Goal: Information Seeking & Learning: Find specific fact

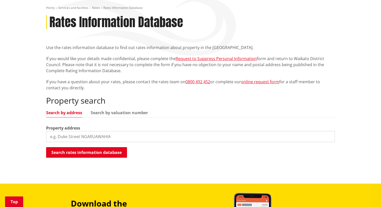
scroll to position [71, 0]
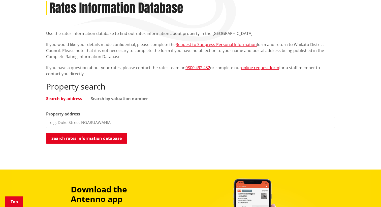
click at [111, 118] on input "search" at bounding box center [190, 122] width 288 height 11
paste input "JD & [PERSON_NAME] Limited Partnership"
drag, startPoint x: 126, startPoint y: 122, endPoint x: 31, endPoint y: 121, distance: 94.9
click at [31, 121] on div "Home Services and facilities Rates Rates Information Database Rates Information…" at bounding box center [190, 74] width 381 height 191
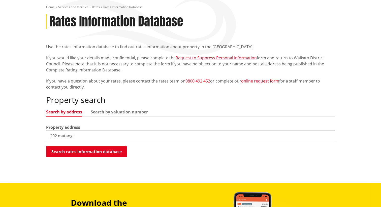
scroll to position [92, 0]
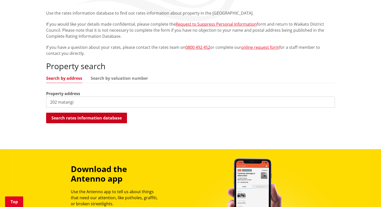
type input "202 matangi"
click at [88, 119] on button "Search rates information database" at bounding box center [86, 118] width 81 height 11
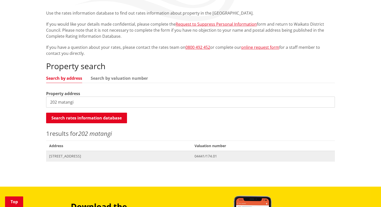
click at [85, 154] on span "[STREET_ADDRESS]" at bounding box center [118, 156] width 139 height 5
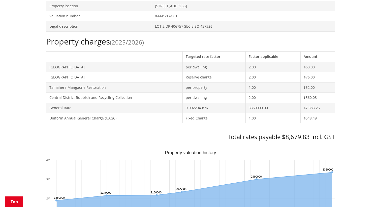
scroll to position [175, 0]
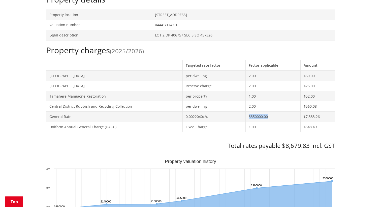
drag, startPoint x: 247, startPoint y: 115, endPoint x: 266, endPoint y: 116, distance: 18.9
click at [266, 116] on td "3350000.00" at bounding box center [272, 116] width 55 height 10
drag, startPoint x: 266, startPoint y: 116, endPoint x: 248, endPoint y: 116, distance: 17.4
click at [248, 116] on td "3350000.00" at bounding box center [272, 116] width 55 height 10
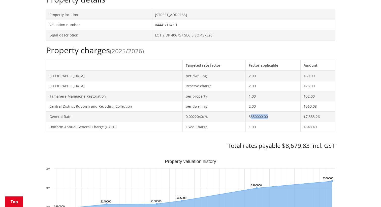
click at [248, 116] on td "3350000.00" at bounding box center [272, 116] width 55 height 10
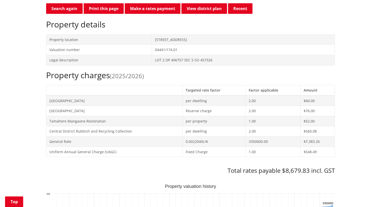
scroll to position [149, 0]
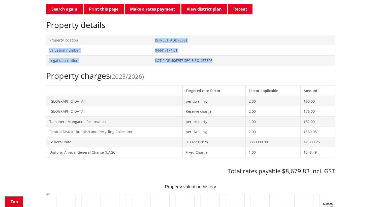
drag, startPoint x: 153, startPoint y: 39, endPoint x: 212, endPoint y: 62, distance: 63.6
click at [212, 62] on tbody "Property location 202 Matangi Road MATANGI Valuation number 04441/174.01 Legal …" at bounding box center [190, 50] width 288 height 31
click at [212, 62] on td "LOT 2 DP 406757 SEC 5 SO 457326" at bounding box center [243, 60] width 183 height 10
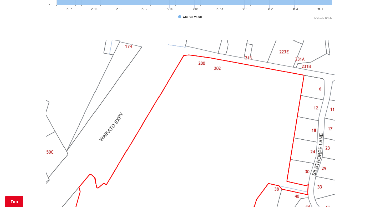
scroll to position [412, 0]
